Goal: Task Accomplishment & Management: Use online tool/utility

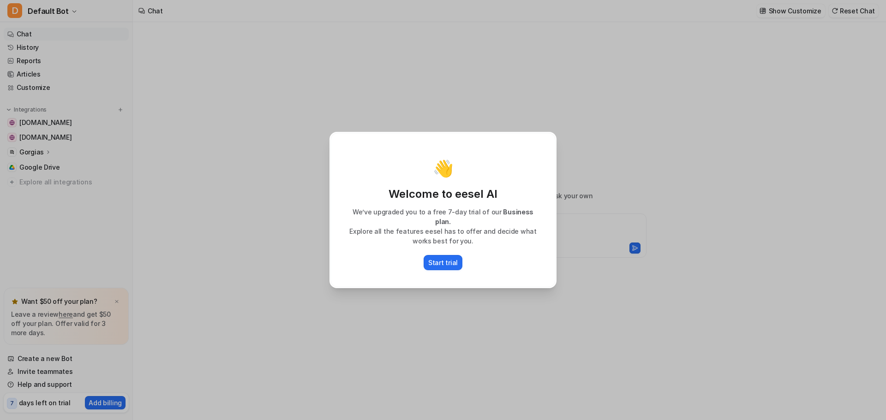
type textarea "**********"
click at [486, 255] on div "Start trial" at bounding box center [443, 262] width 206 height 15
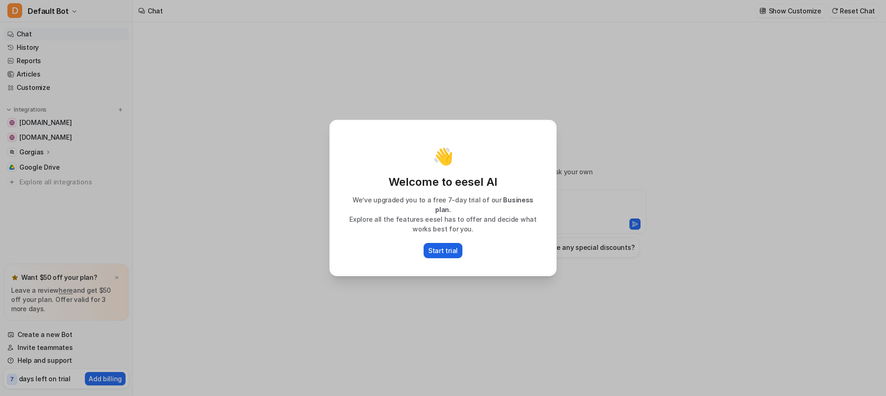
click at [435, 246] on p "Start trial" at bounding box center [443, 251] width 30 height 10
